Goal: Transaction & Acquisition: Subscribe to service/newsletter

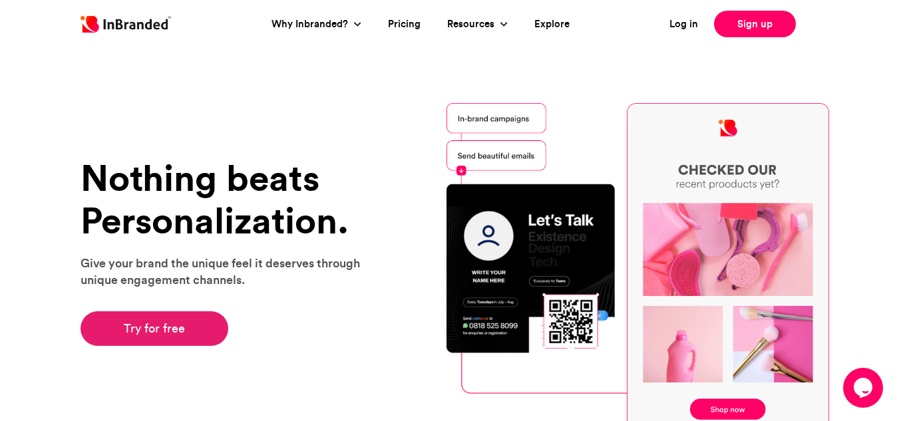
click at [130, 327] on link "Try for free" at bounding box center [154, 328] width 148 height 35
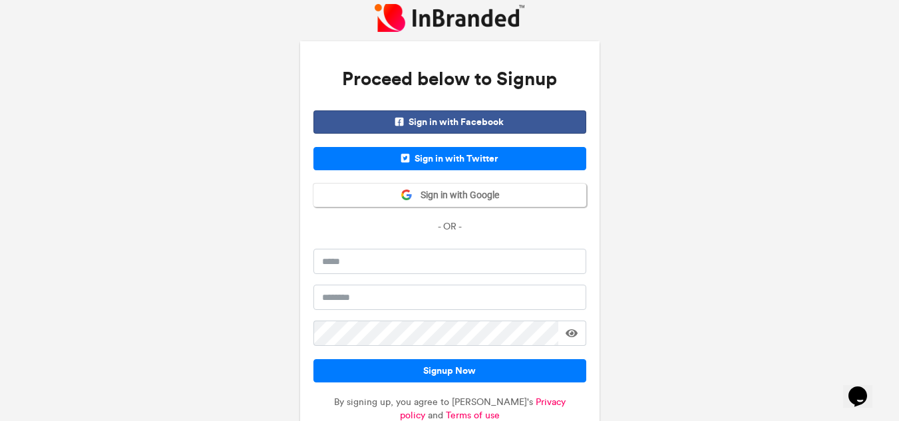
click at [522, 121] on span "Sign in with Facebook" at bounding box center [449, 121] width 273 height 23
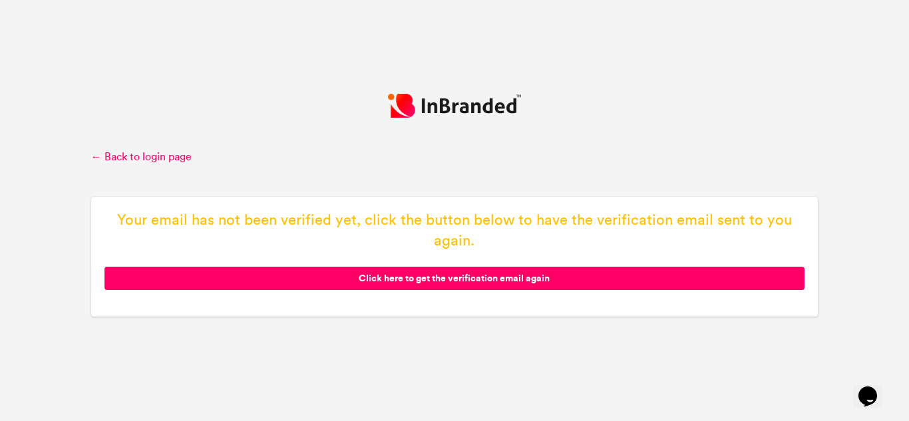
click at [379, 281] on span "Click here to get the verification email again" at bounding box center [454, 278] width 700 height 23
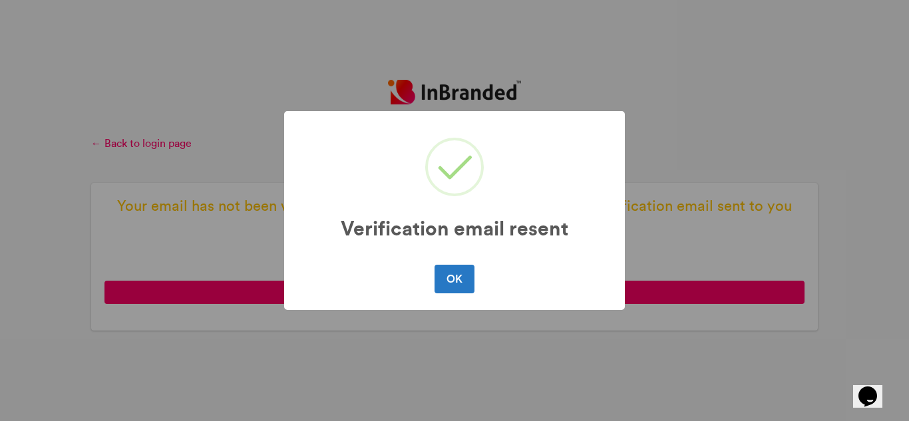
click at [445, 263] on div "OK No Cancel" at bounding box center [454, 278] width 314 height 35
click at [456, 290] on button "OK" at bounding box center [453, 279] width 39 height 28
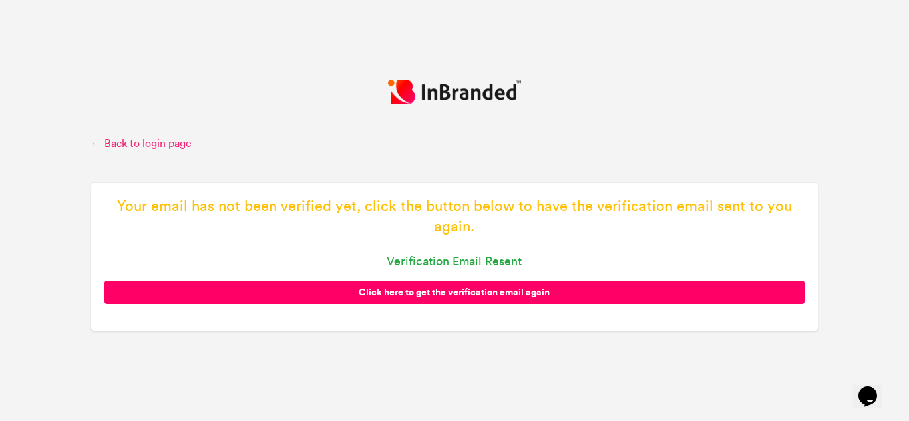
click at [185, 147] on link "← Back to login page" at bounding box center [454, 143] width 727 height 15
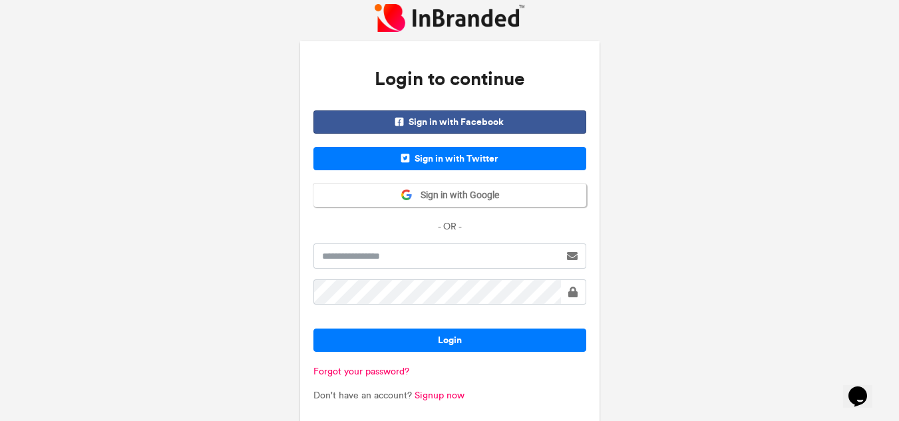
click at [416, 118] on span "Sign in with Facebook" at bounding box center [449, 121] width 273 height 23
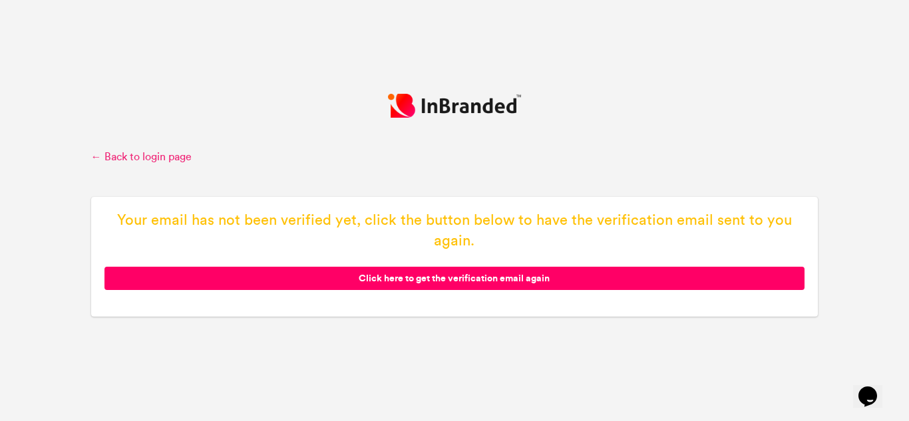
click at [157, 159] on link "← Back to login page" at bounding box center [454, 157] width 727 height 15
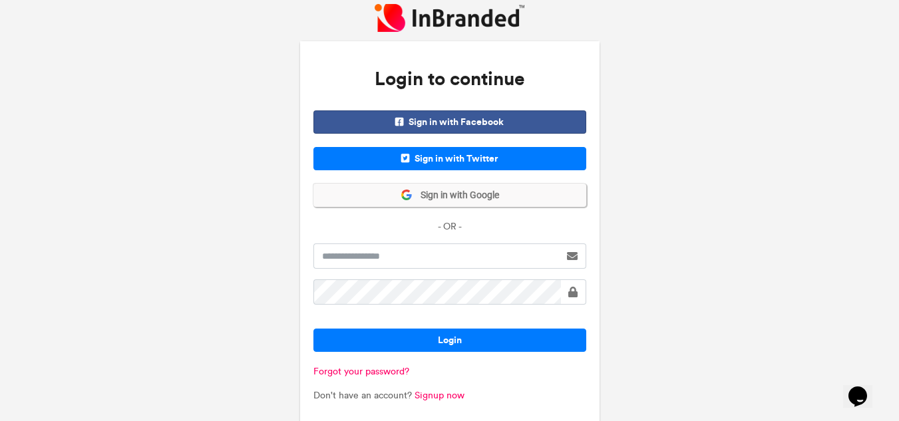
click at [459, 198] on span "Sign in with Google" at bounding box center [455, 195] width 86 height 13
